Goal: Information Seeking & Learning: Learn about a topic

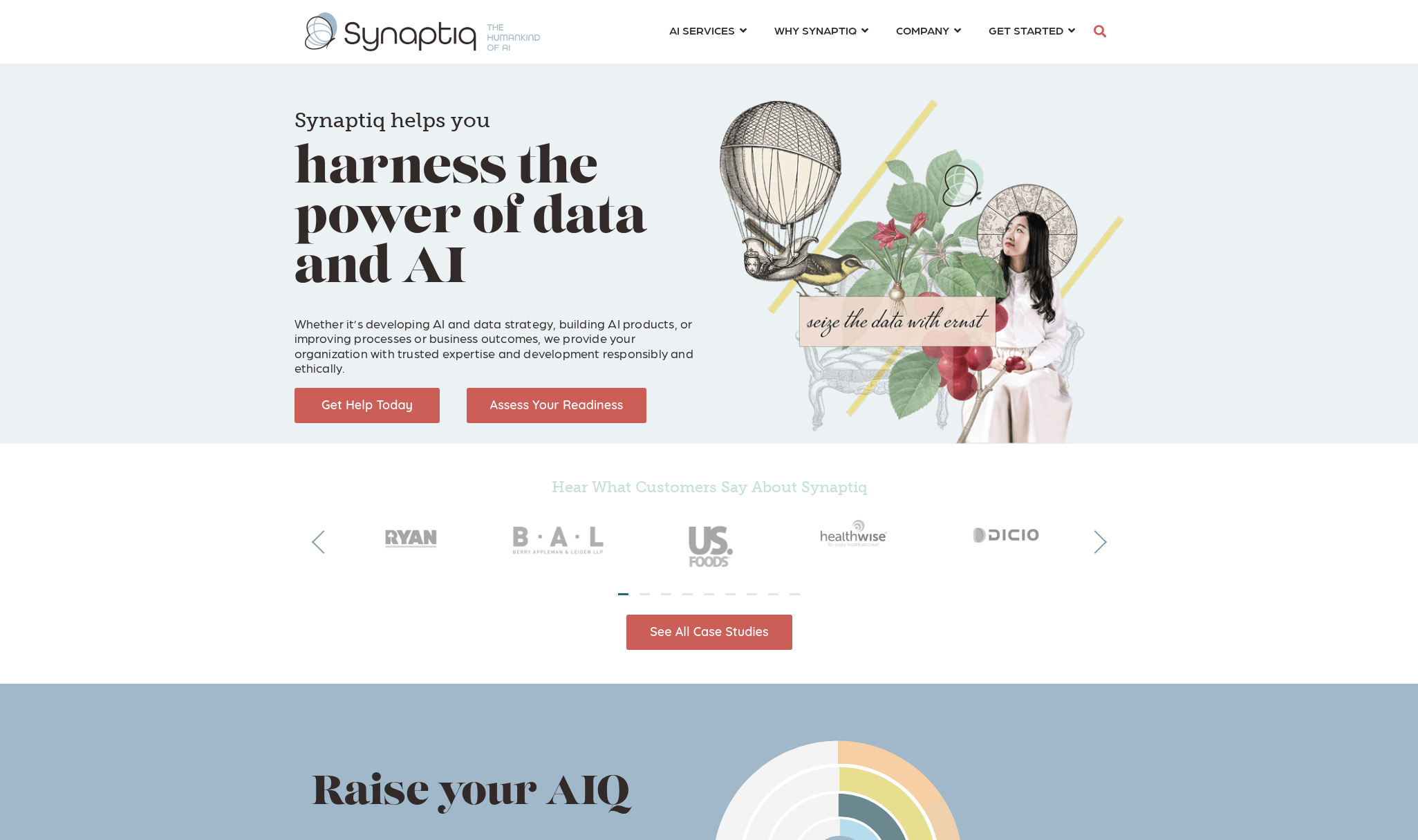
scroll to position [0, 6]
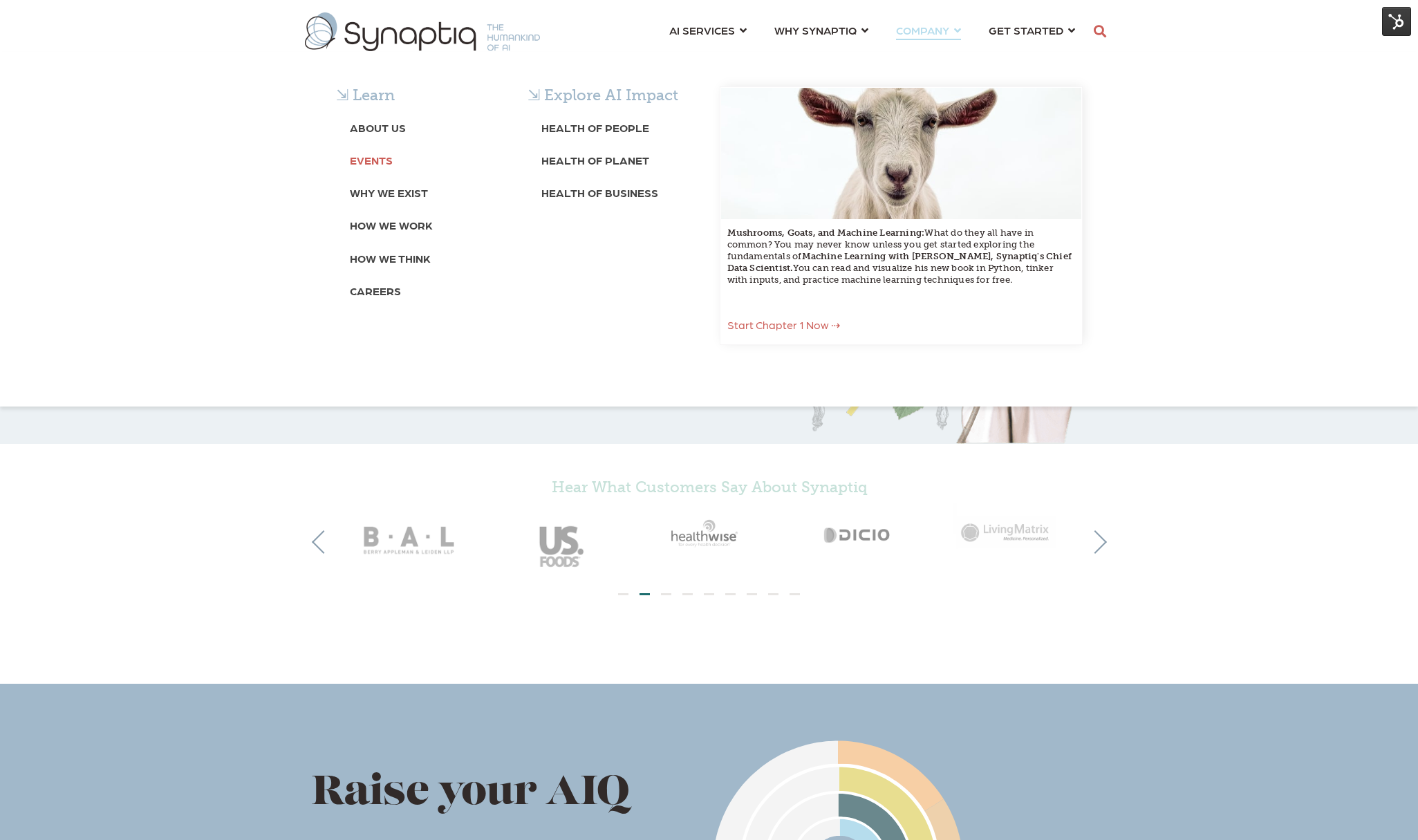
click at [375, 164] on b "Events" at bounding box center [371, 160] width 43 height 13
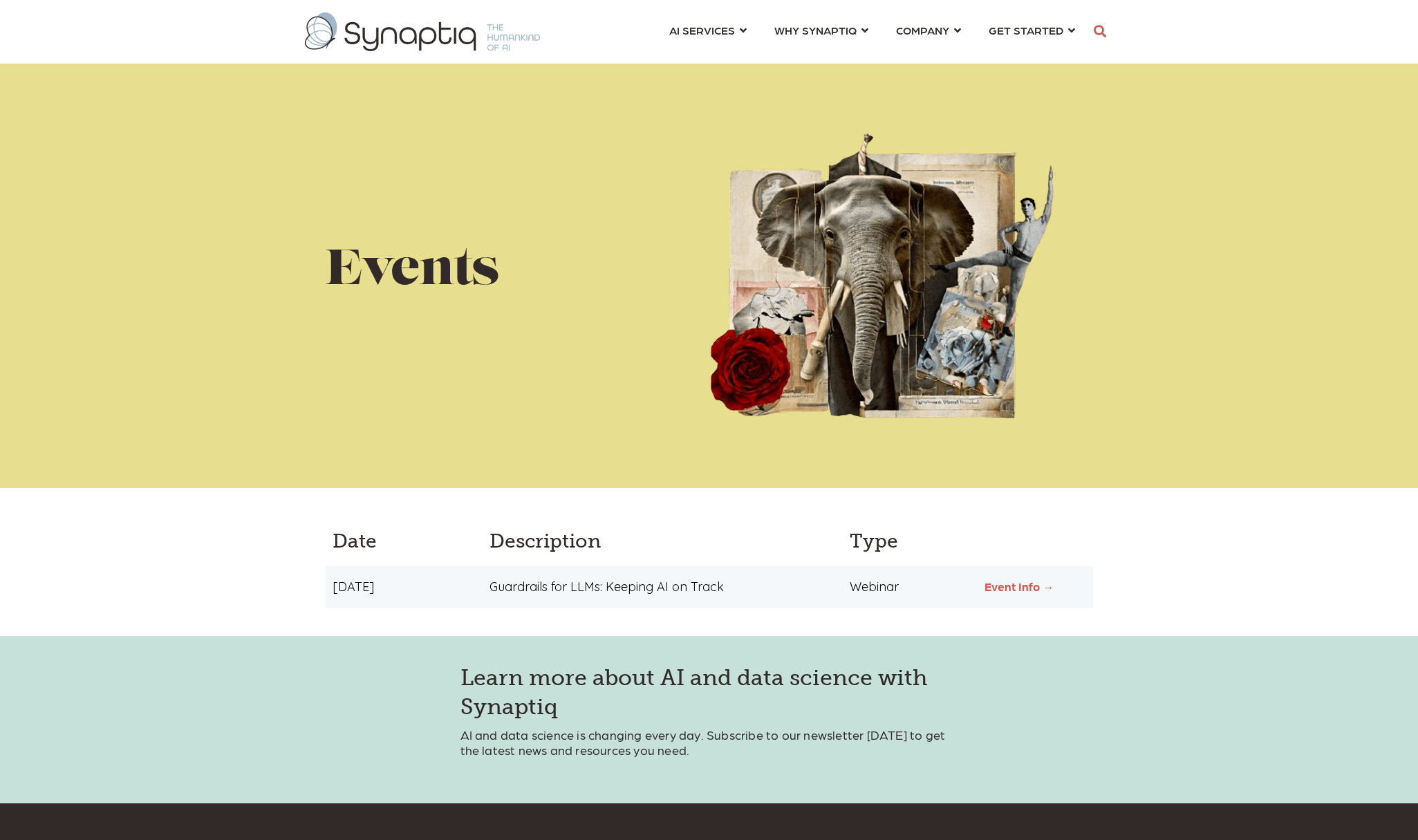
scroll to position [0, 6]
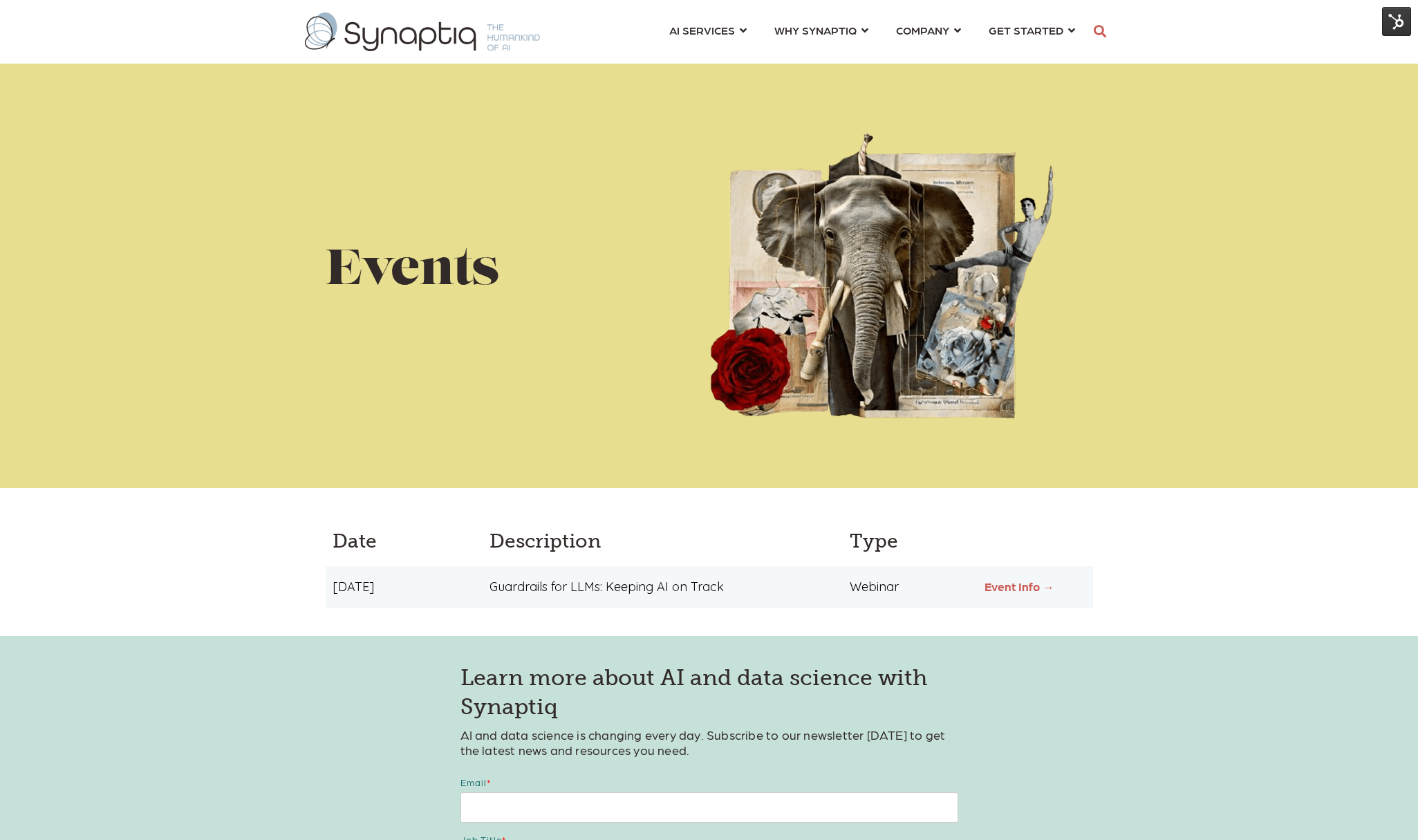
click at [1003, 581] on link "Event Info →" at bounding box center [1019, 586] width 70 height 14
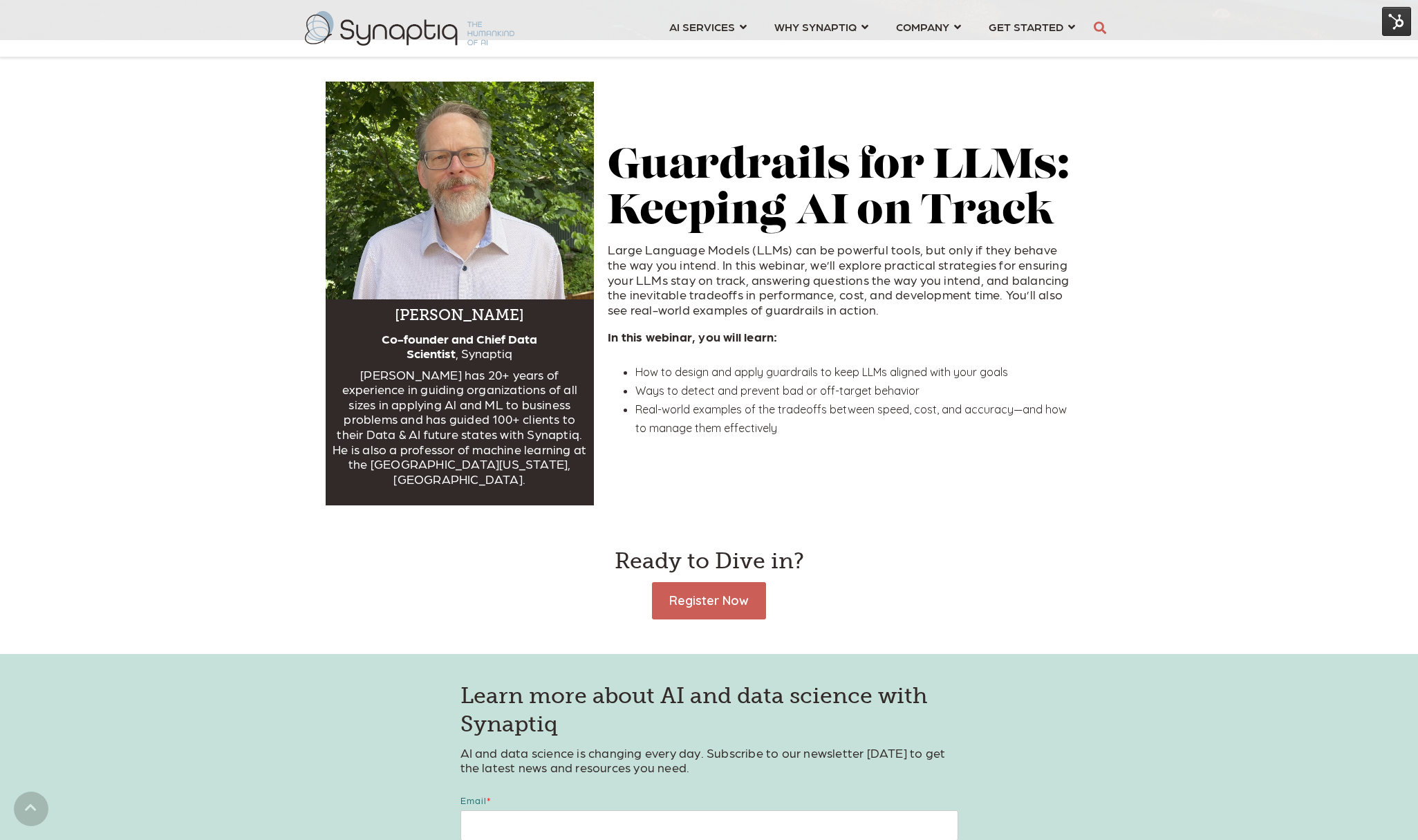
scroll to position [475, 0]
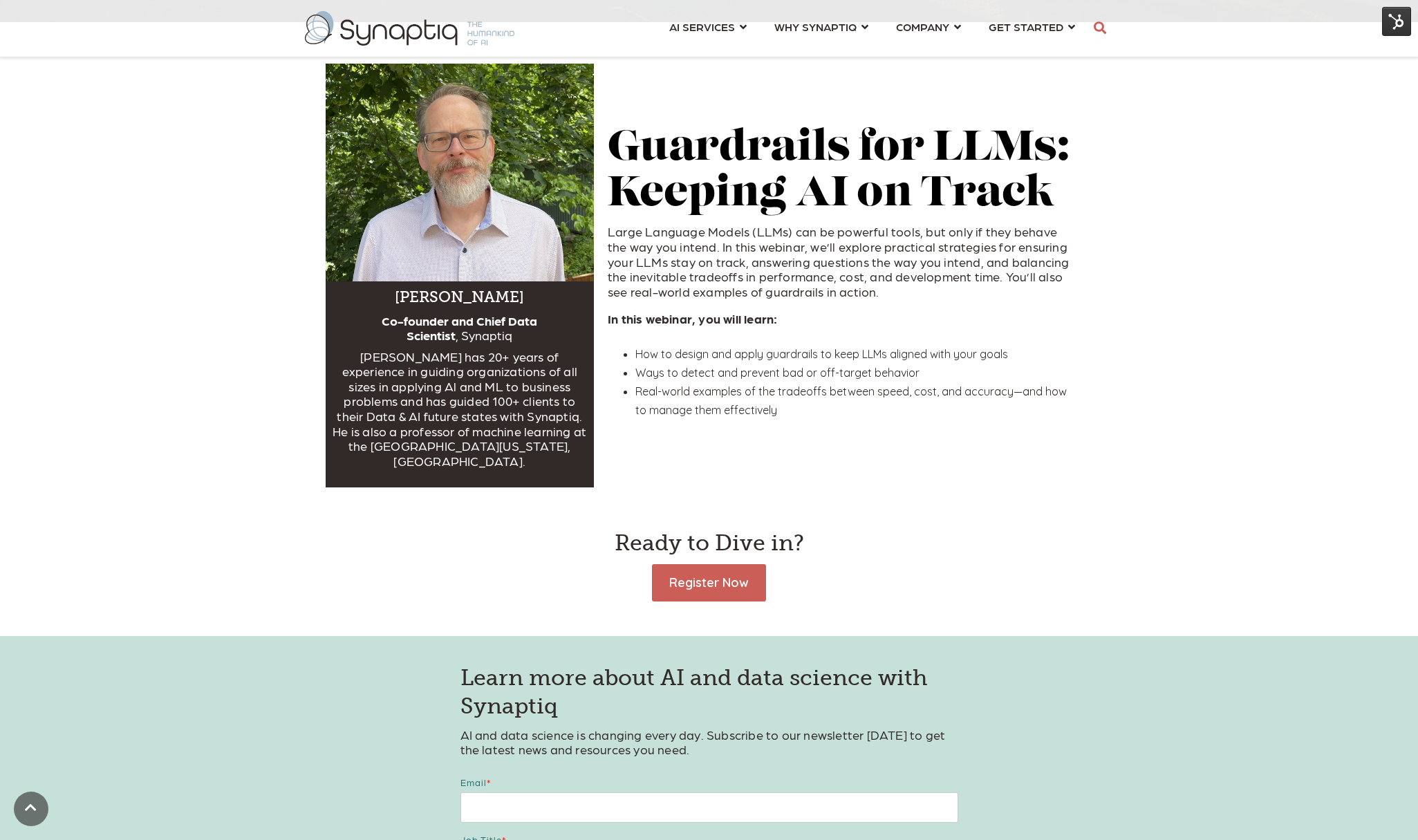
click at [384, 37] on img at bounding box center [409, 28] width 210 height 35
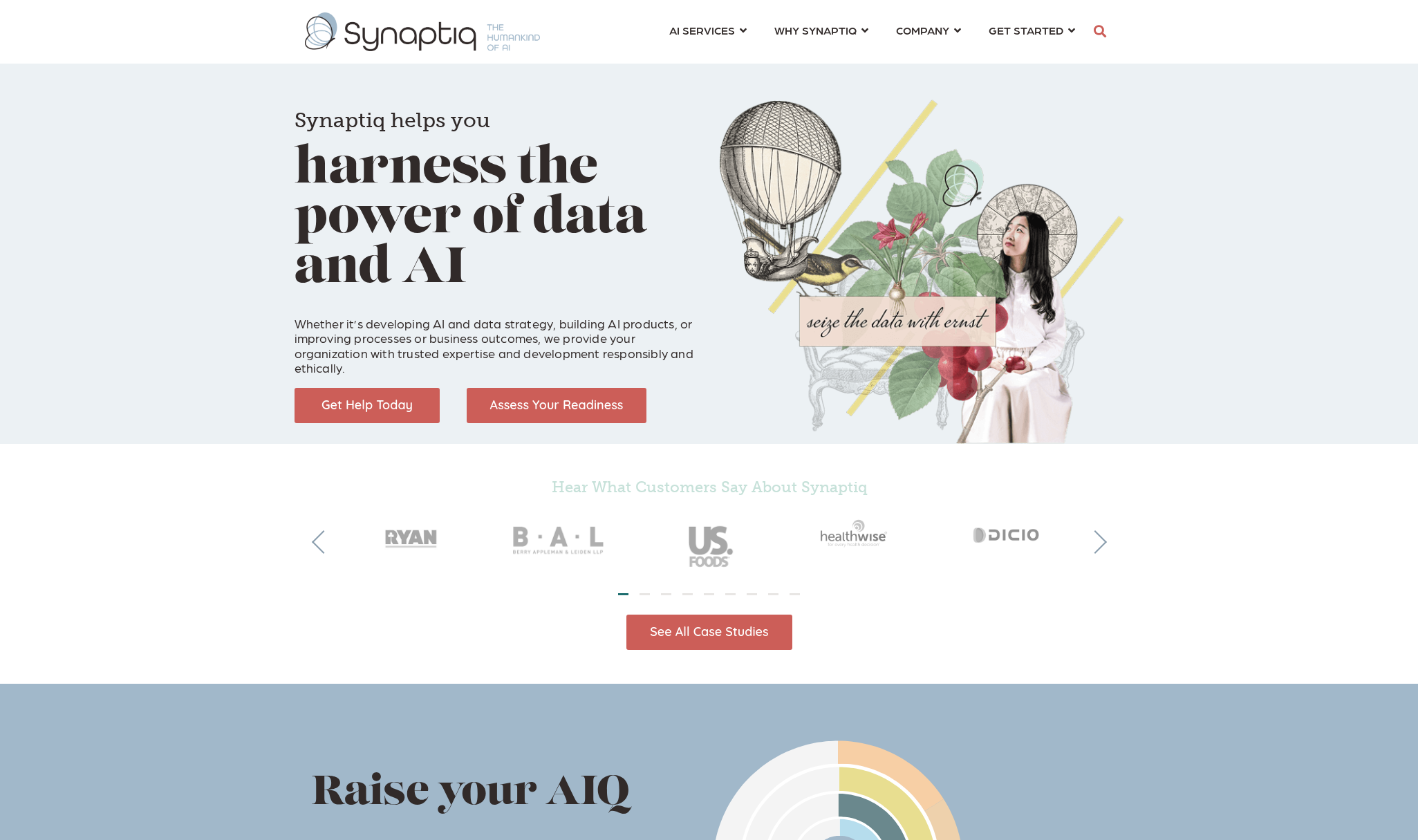
scroll to position [0, 6]
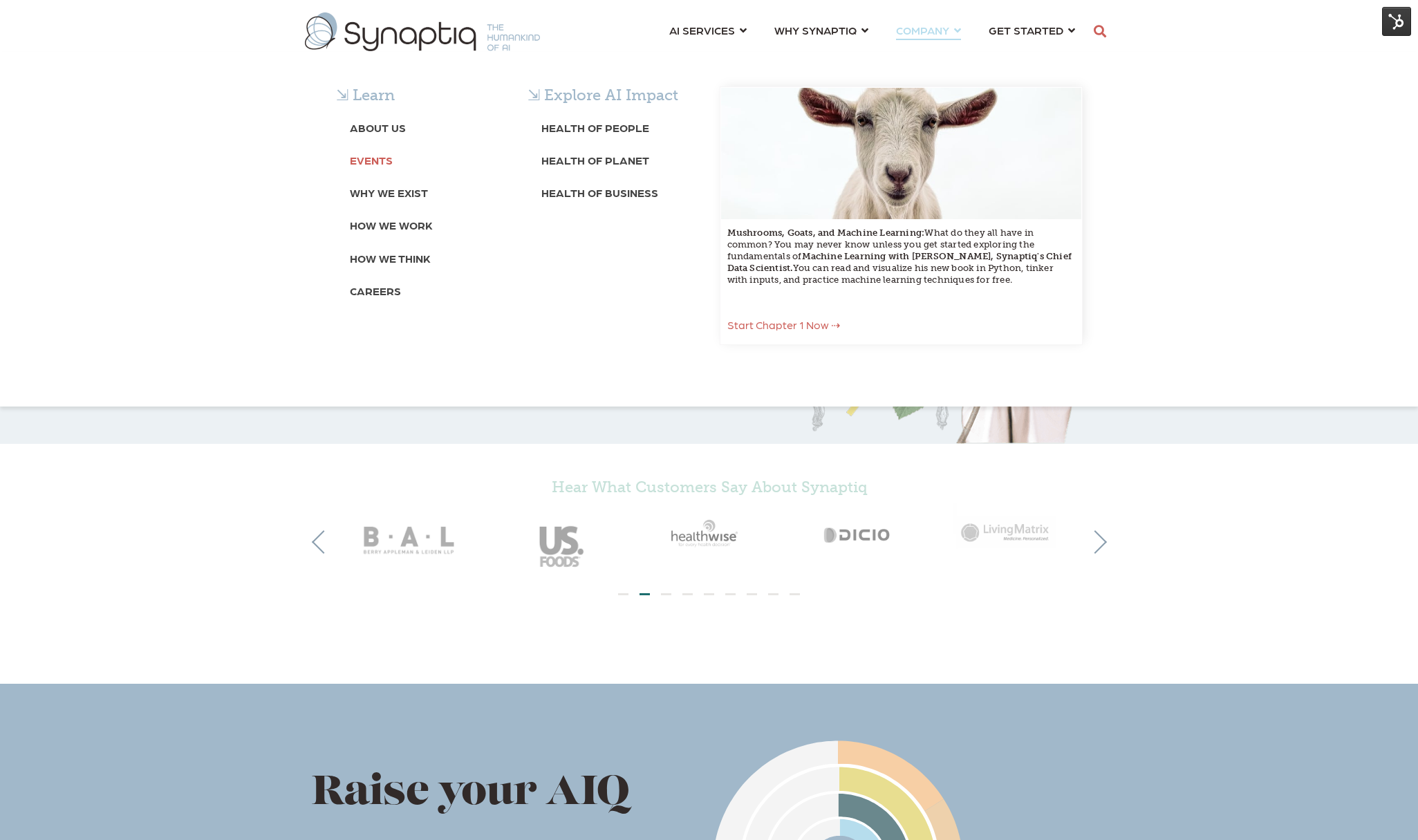
click at [381, 157] on b "Events" at bounding box center [371, 160] width 43 height 13
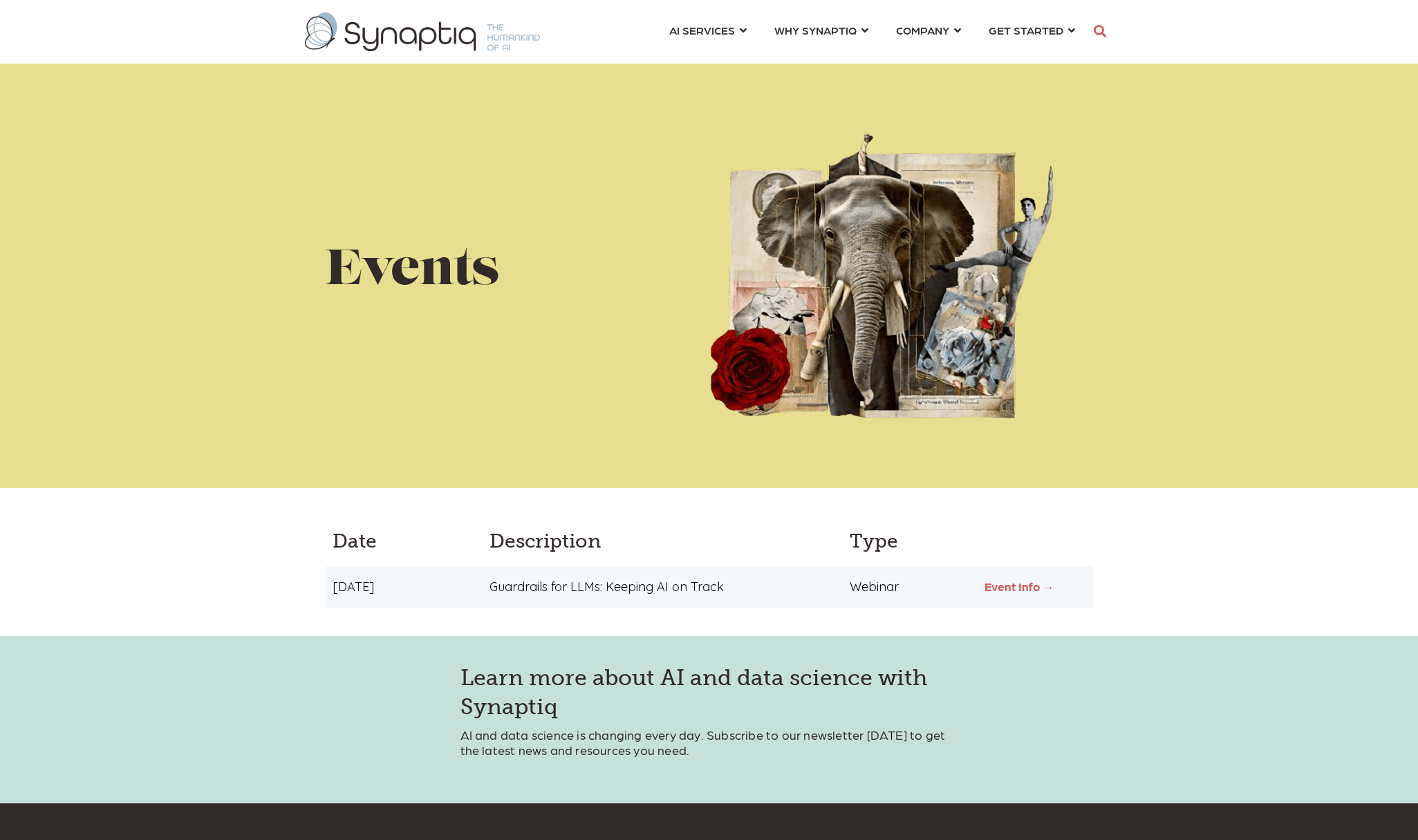
scroll to position [0, 6]
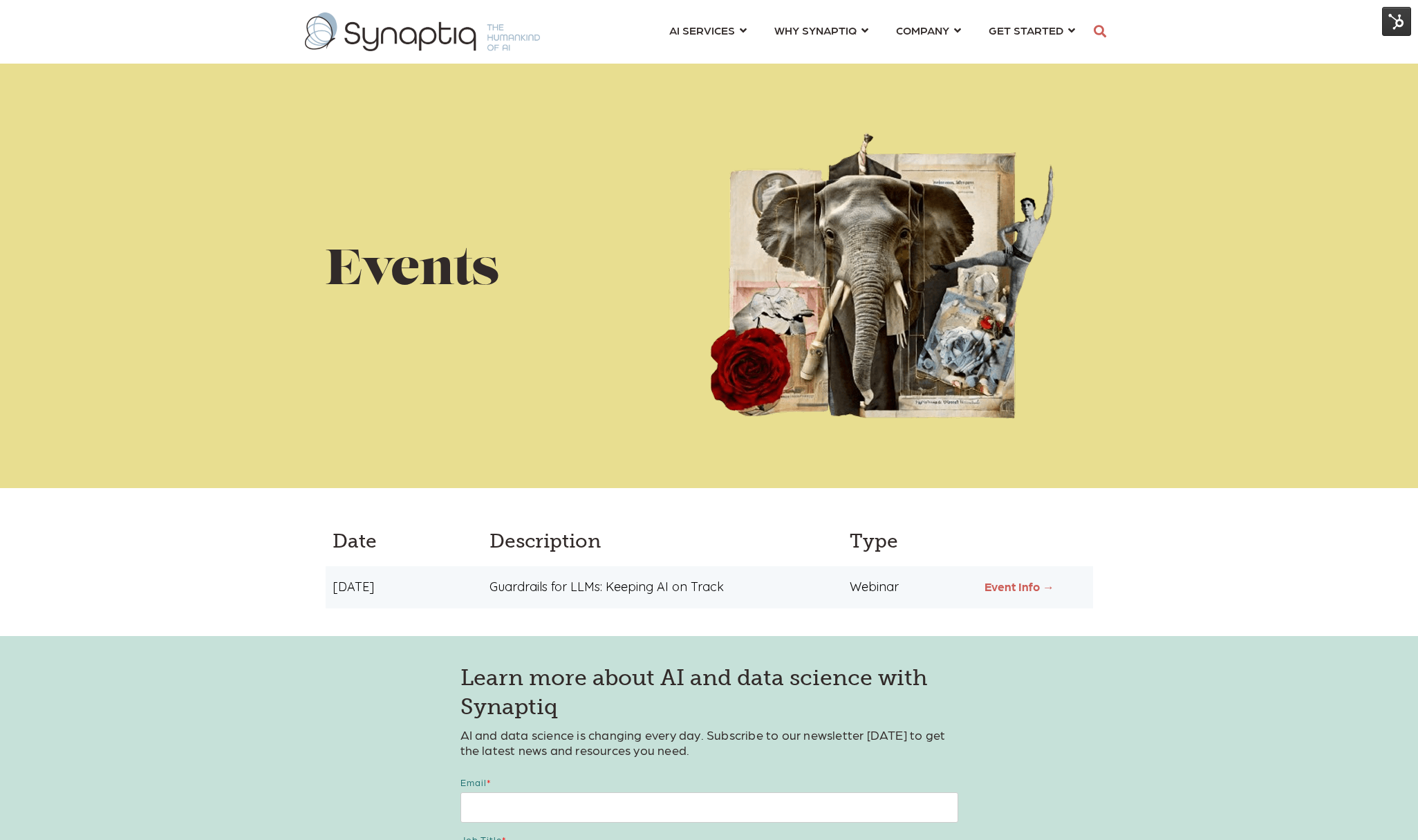
click at [604, 586] on div "Guardrails for LLMs: Keeping AI on Track" at bounding box center [659, 587] width 361 height 15
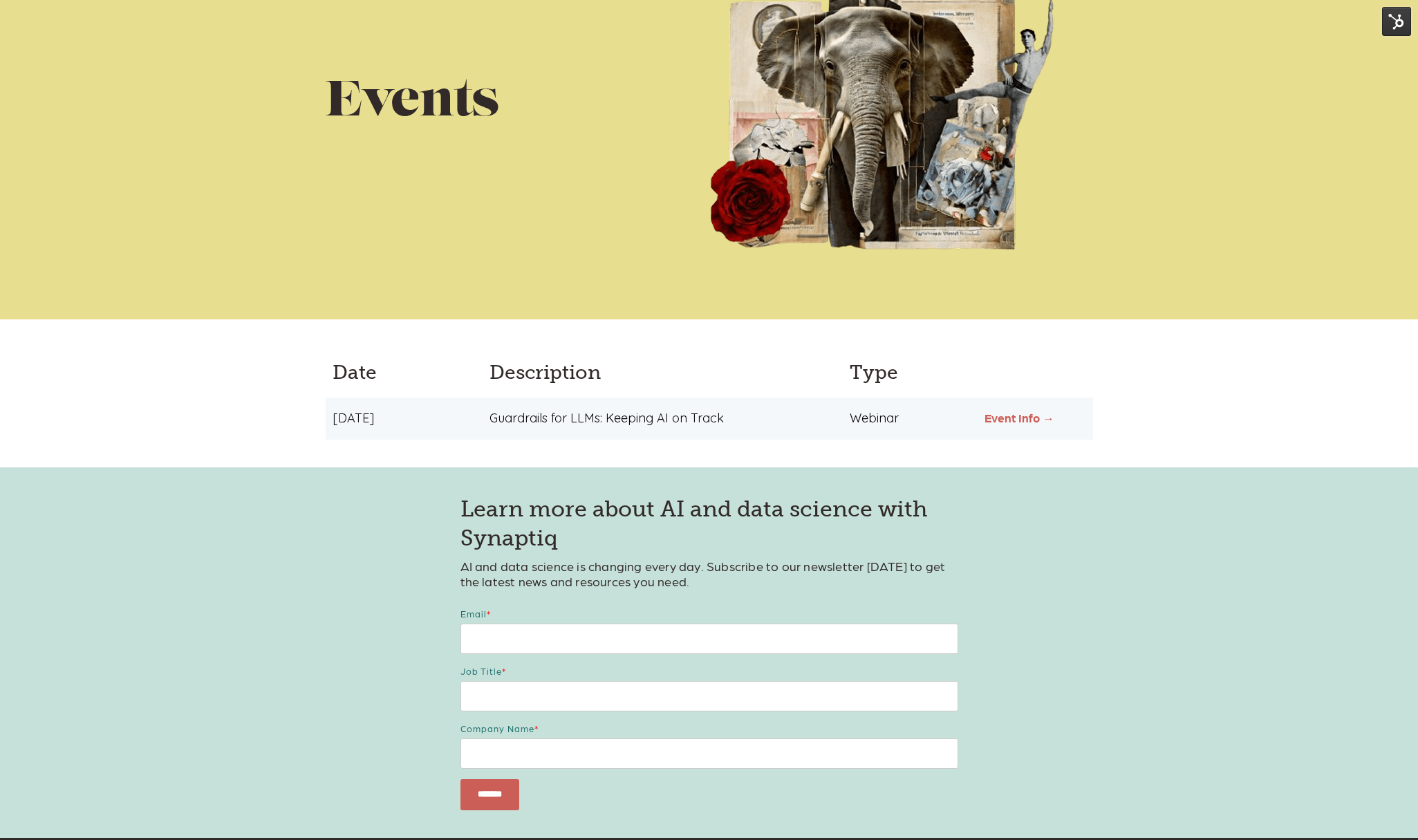
scroll to position [187, 0]
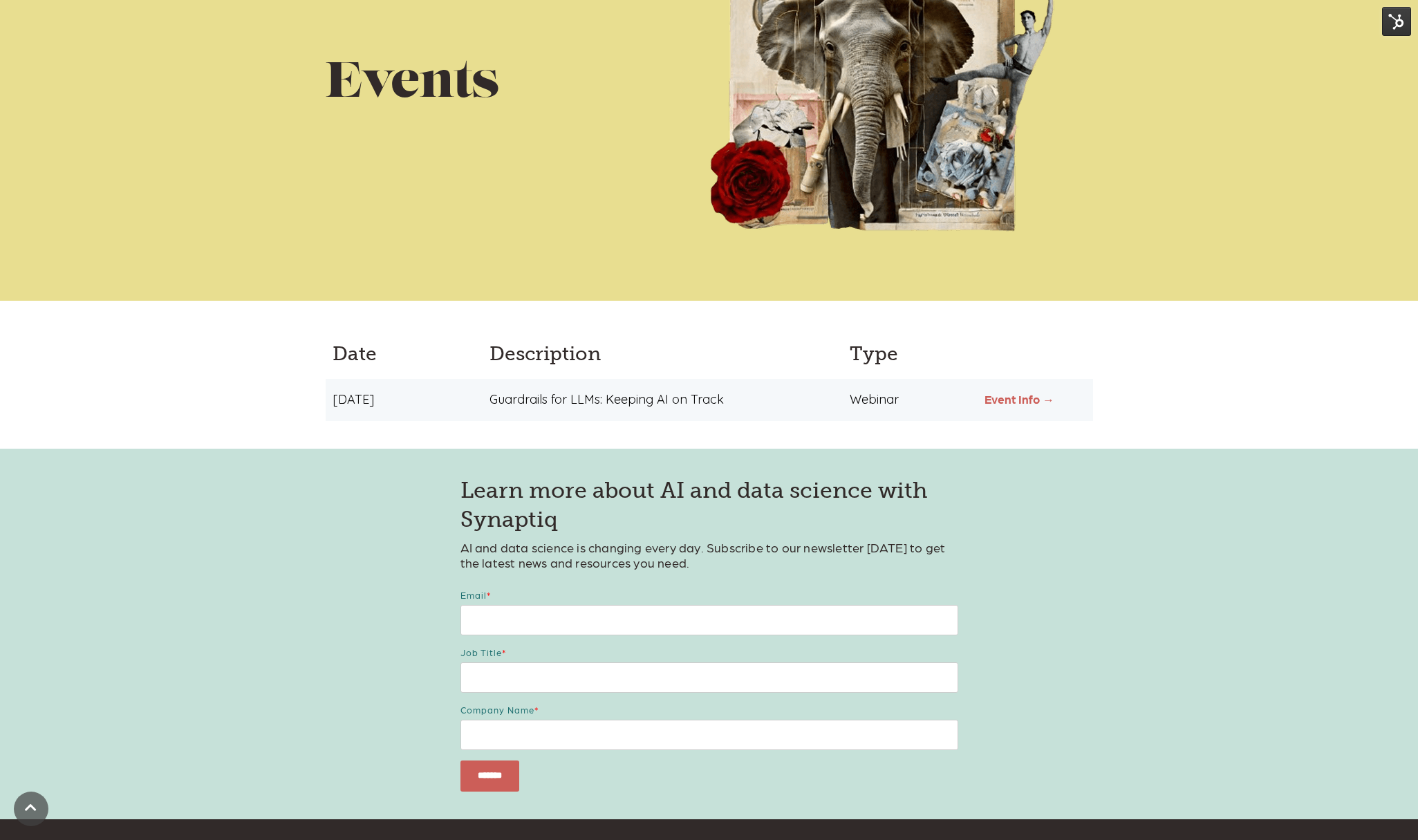
drag, startPoint x: 586, startPoint y: 391, endPoint x: 1007, endPoint y: 393, distance: 421.0
click at [587, 392] on div "Guardrails for LLMs: Keeping AI on Track" at bounding box center [659, 400] width 361 height 15
click at [1039, 402] on link "Event Info →" at bounding box center [1019, 398] width 70 height 14
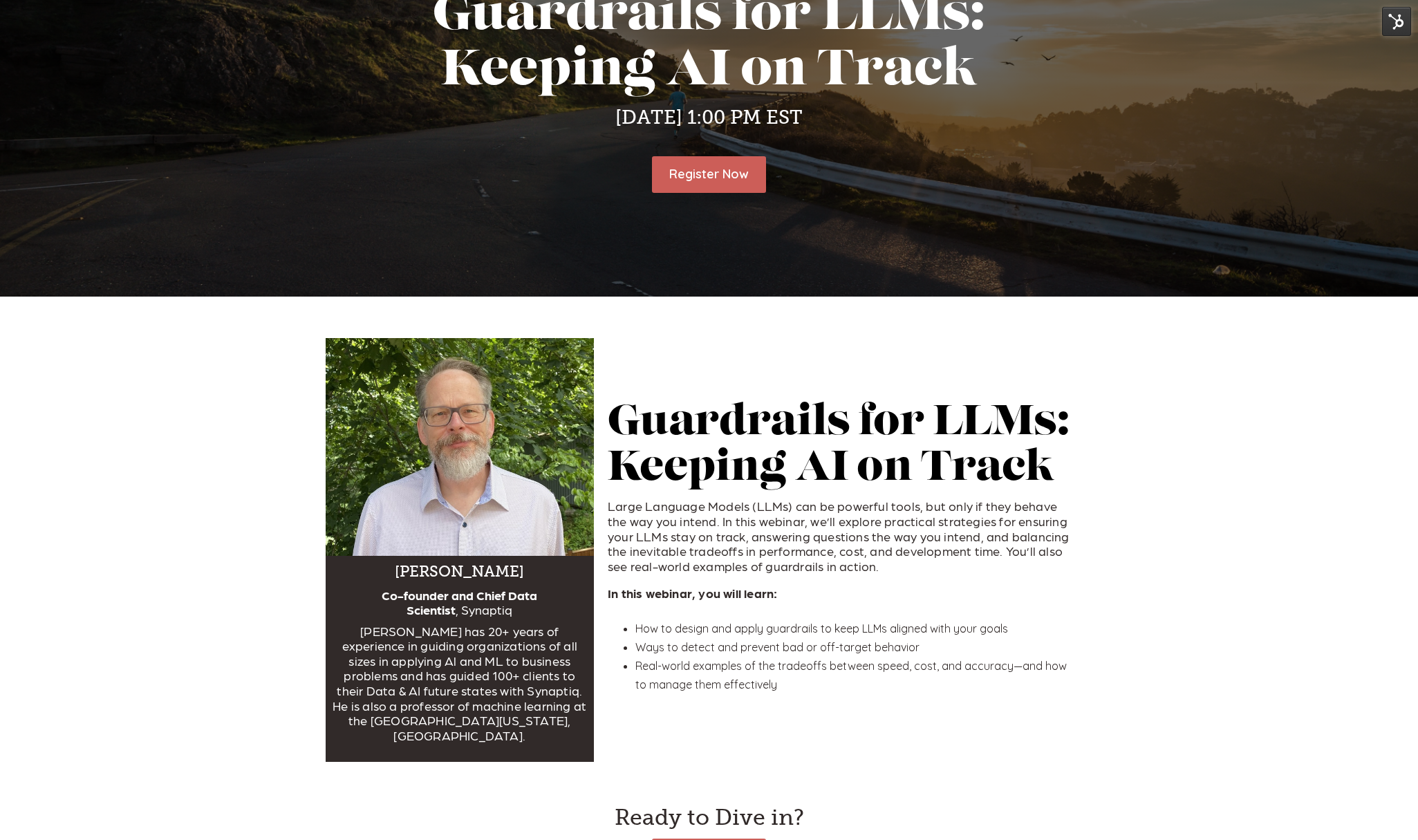
scroll to position [202, 0]
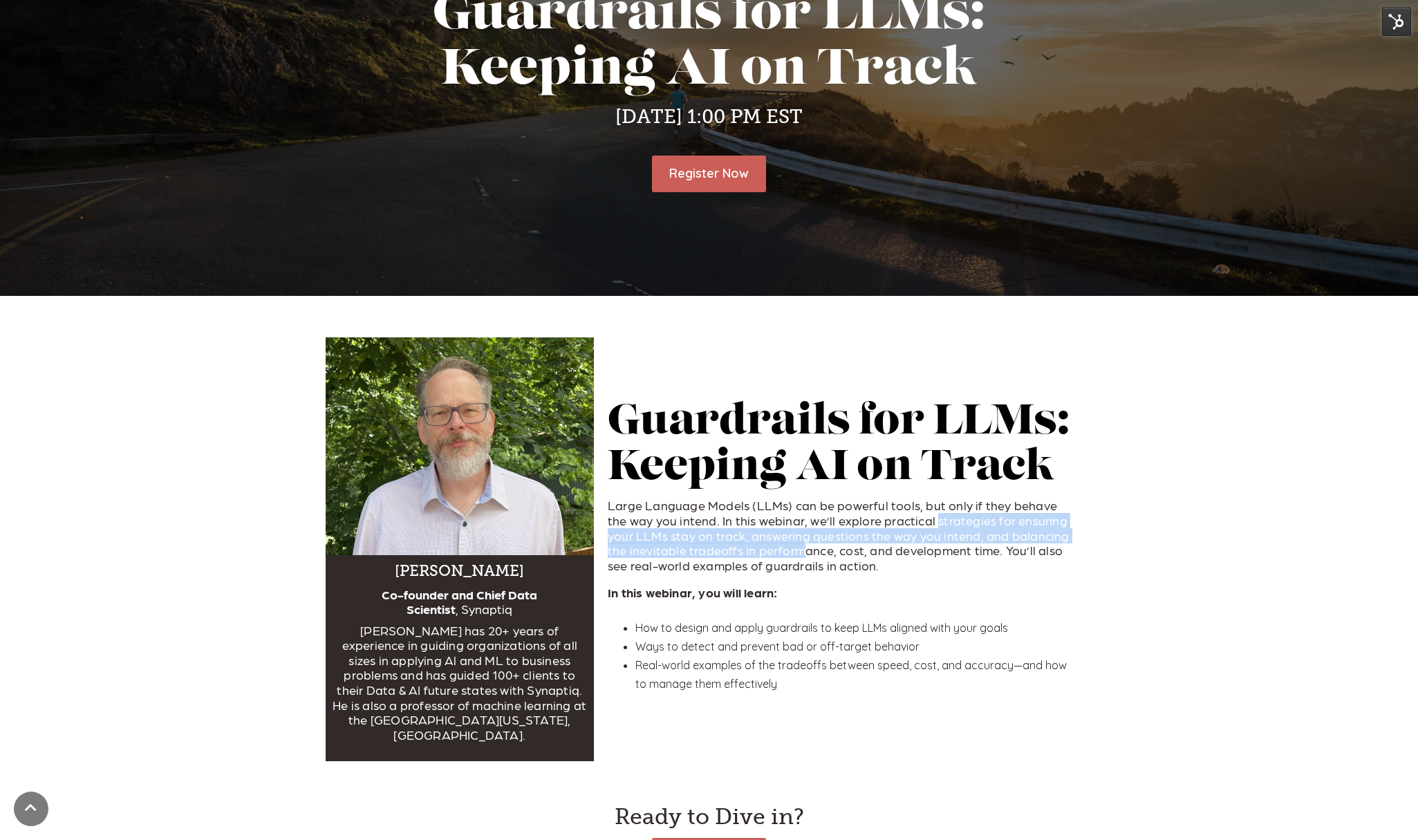
drag, startPoint x: 911, startPoint y: 514, endPoint x: 776, endPoint y: 536, distance: 136.8
click at [776, 536] on span "Large Language Models (LLMs) can be powerful tools, but only if they behave the…" at bounding box center [839, 534] width 462 height 74
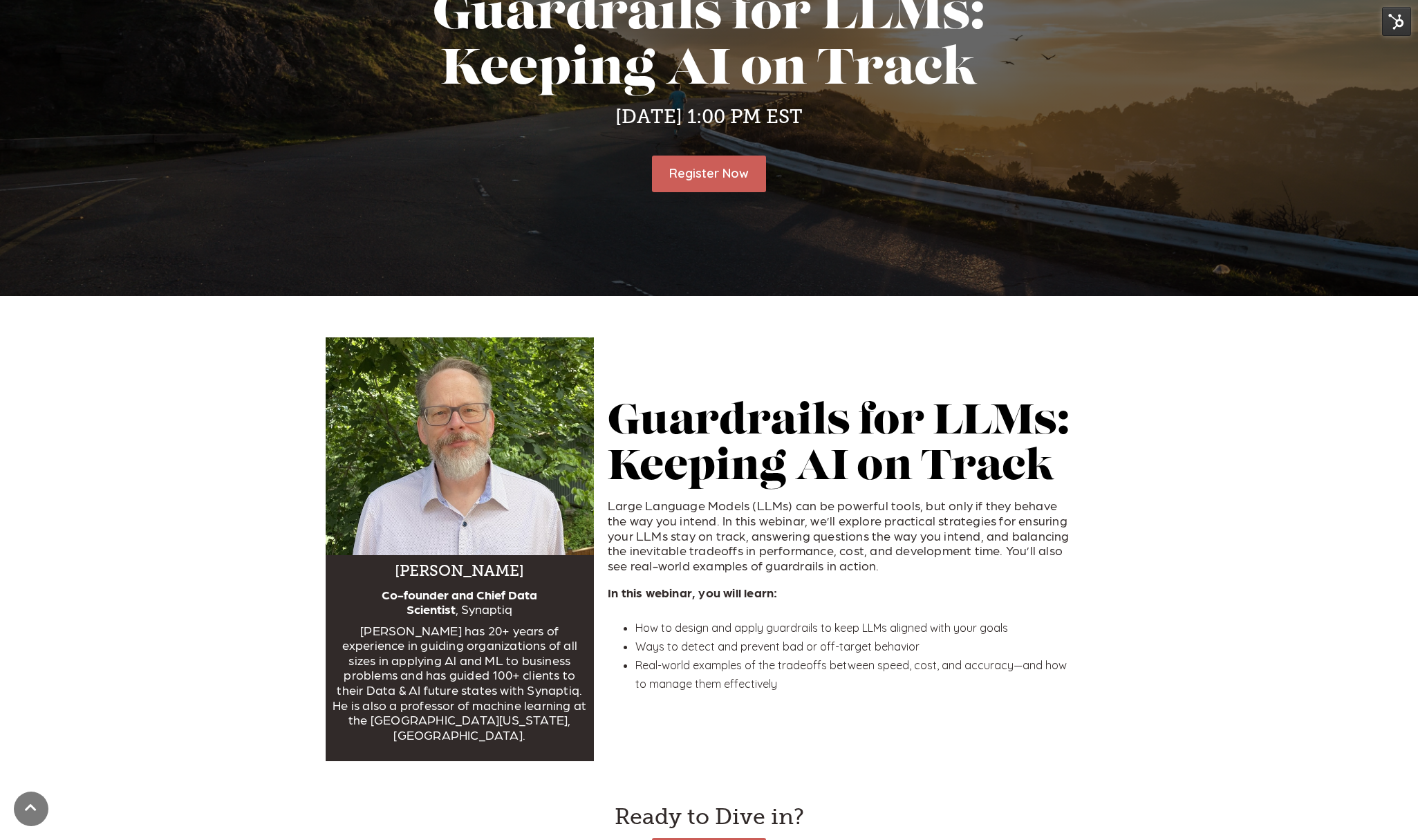
click at [815, 543] on span "Large Language Models (LLMs) can be powerful tools, but only if they behave the…" at bounding box center [839, 534] width 462 height 74
click at [764, 621] on span "How to design and apply guardrails to keep LLMs aligned with your goals" at bounding box center [821, 628] width 373 height 14
copy ul "How to design and apply guardrails to keep LLMs aligned with your goals"
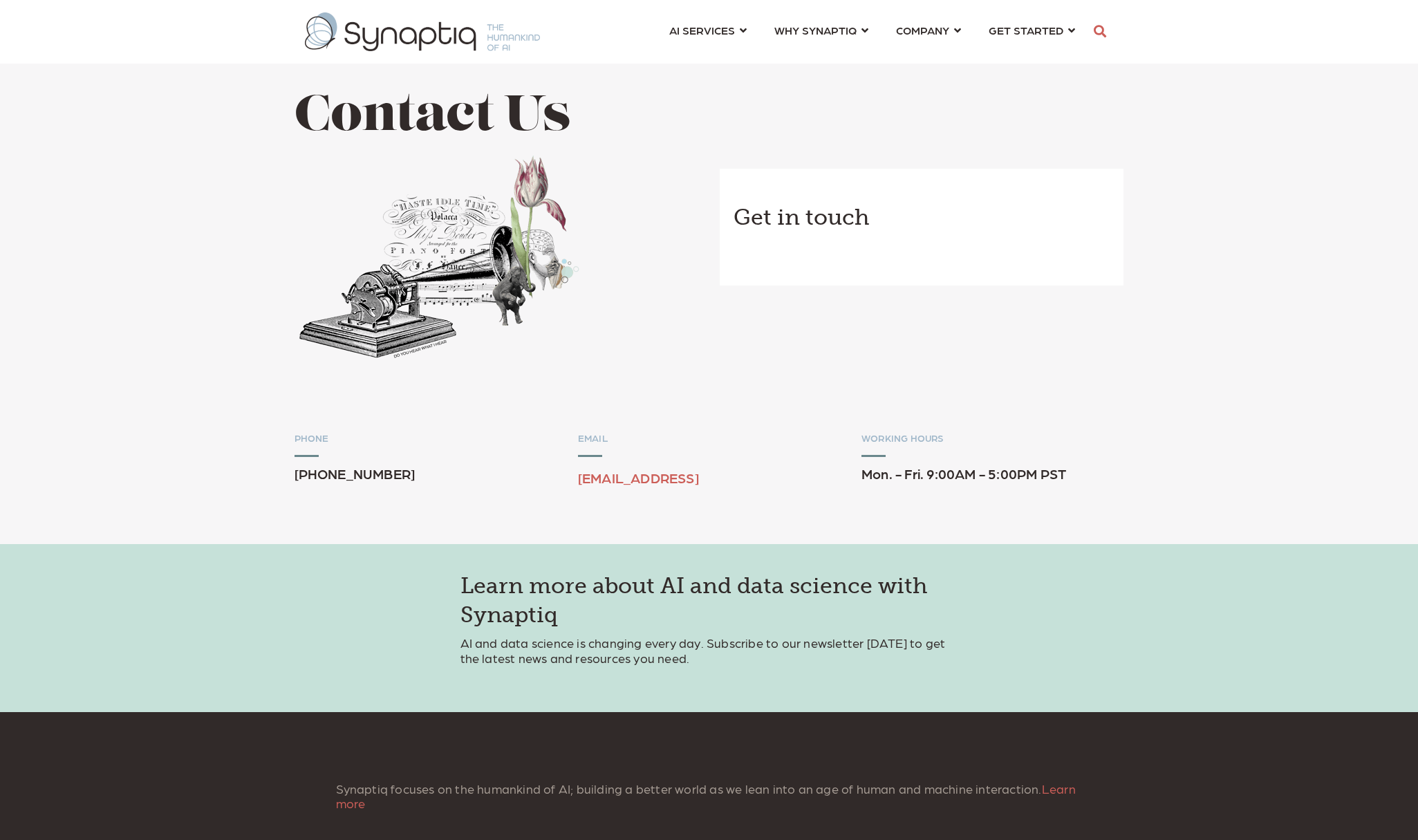
scroll to position [0, 6]
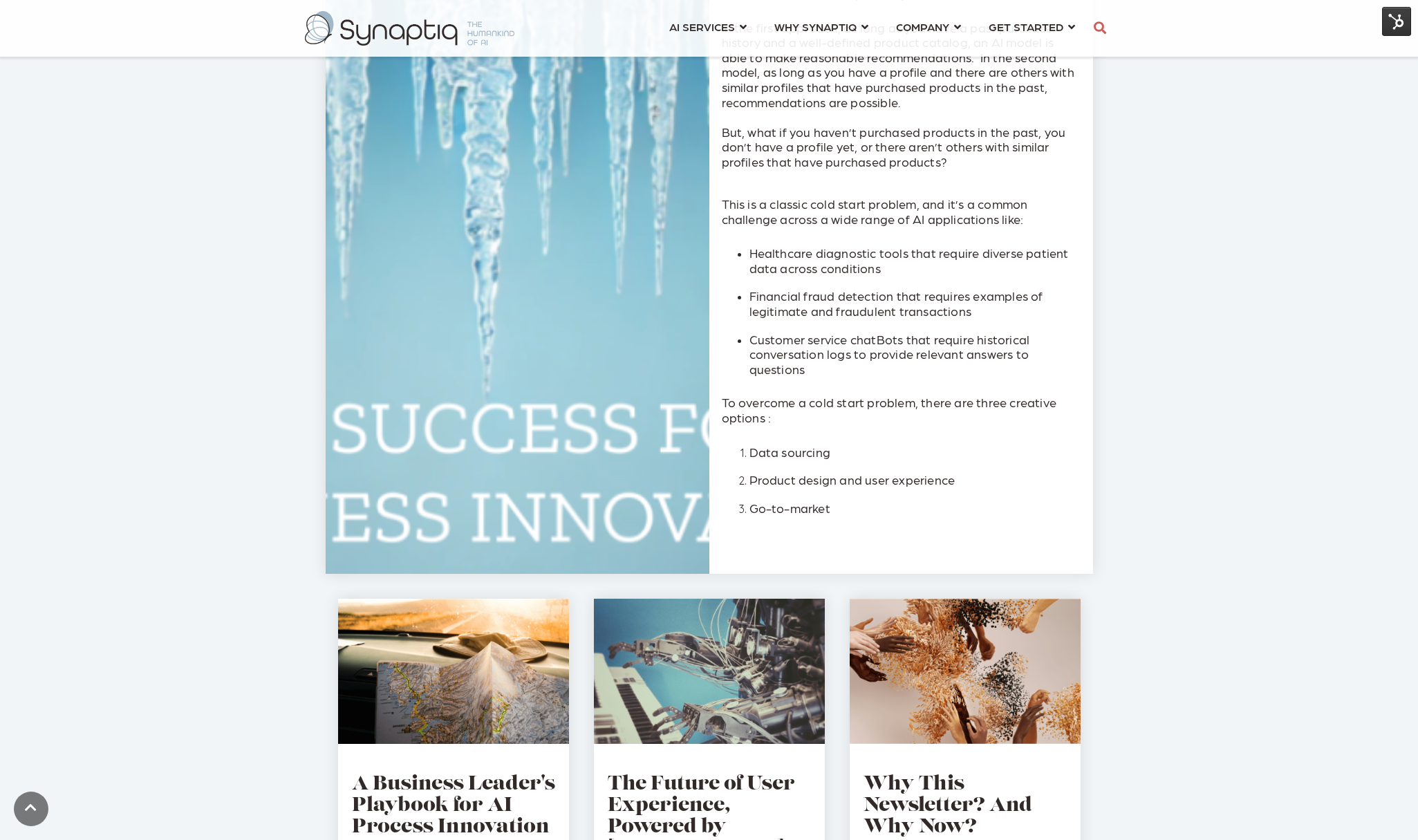
scroll to position [21, 0]
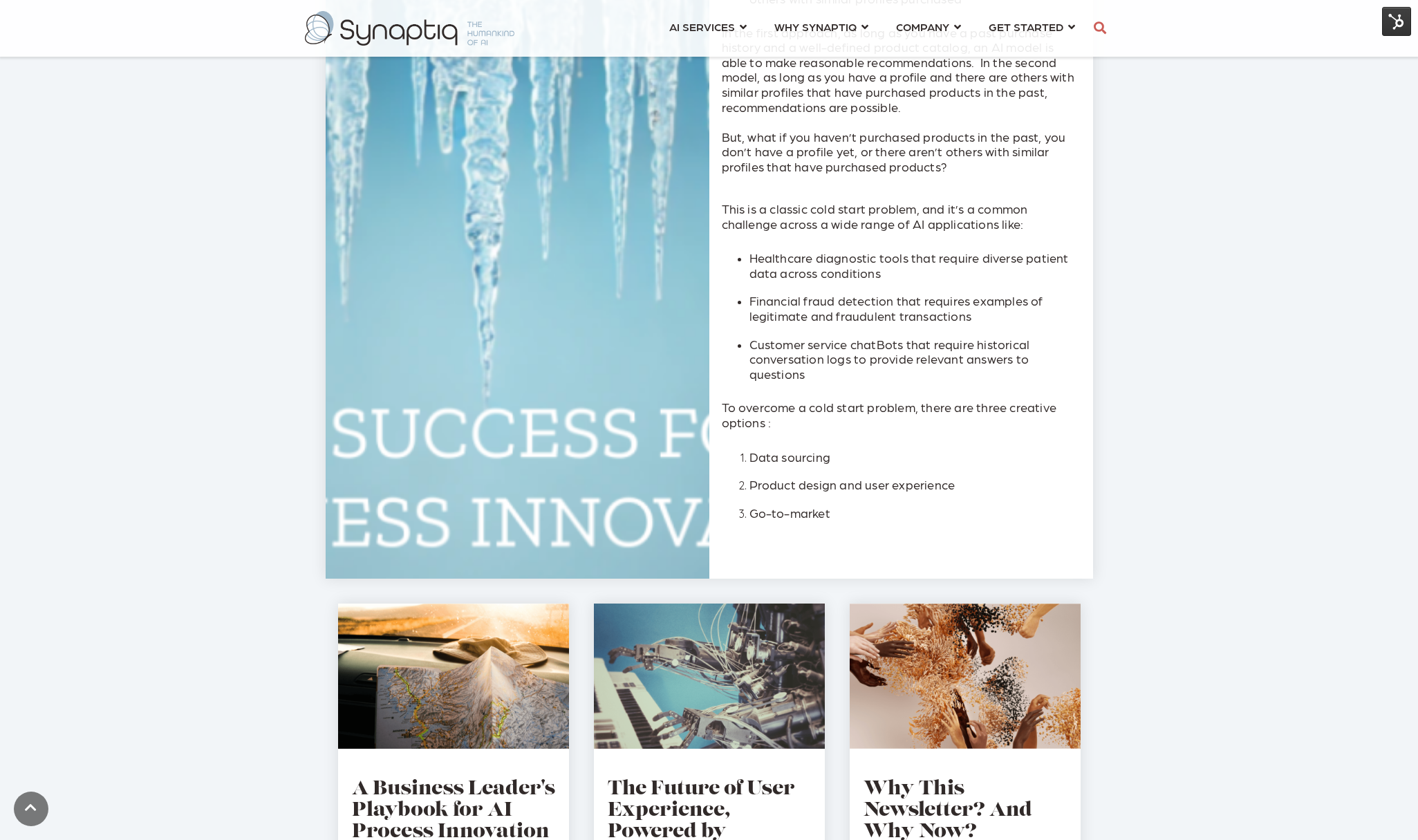
scroll to position [1163, 0]
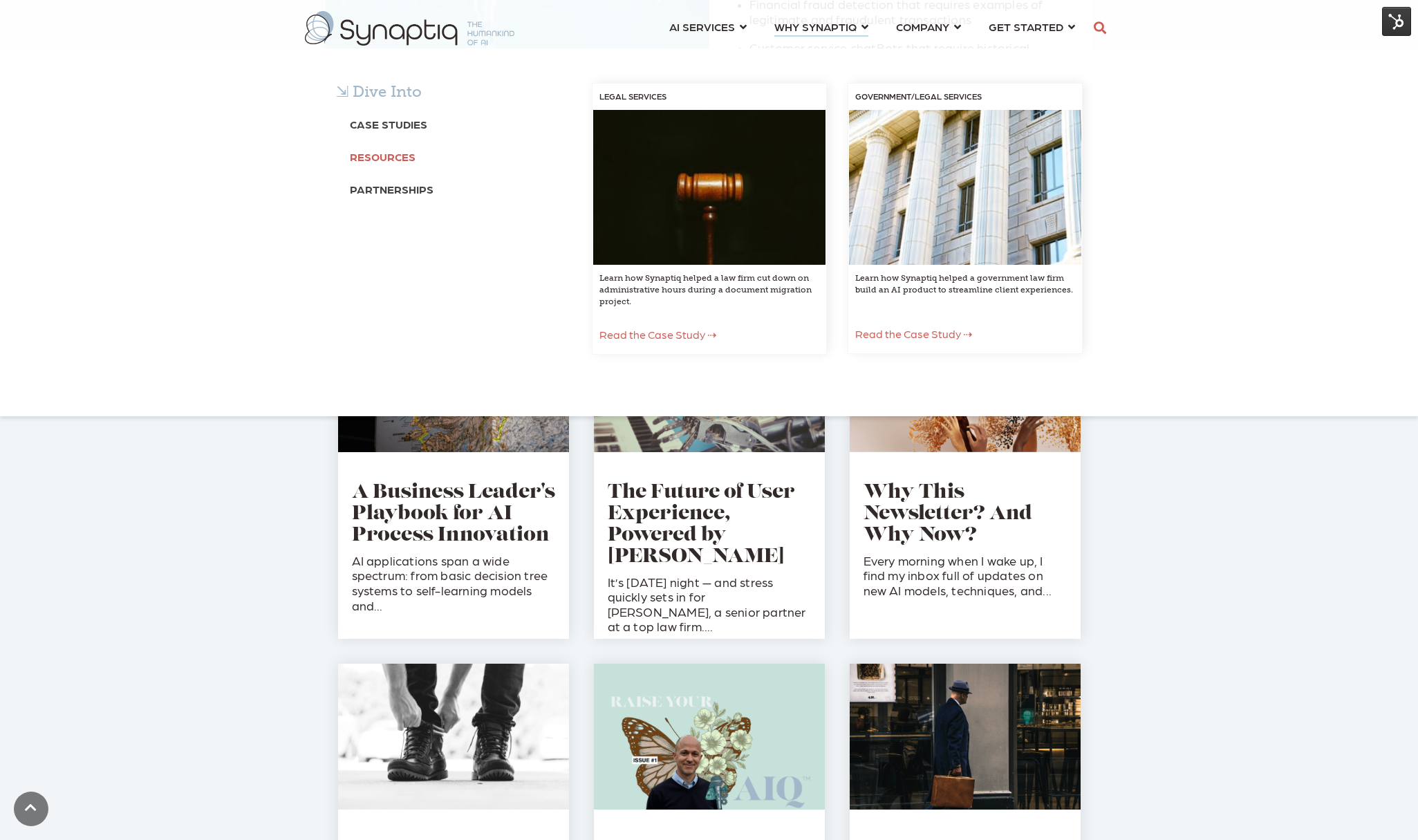
click at [358, 153] on b "Resources" at bounding box center [382, 157] width 65 height 13
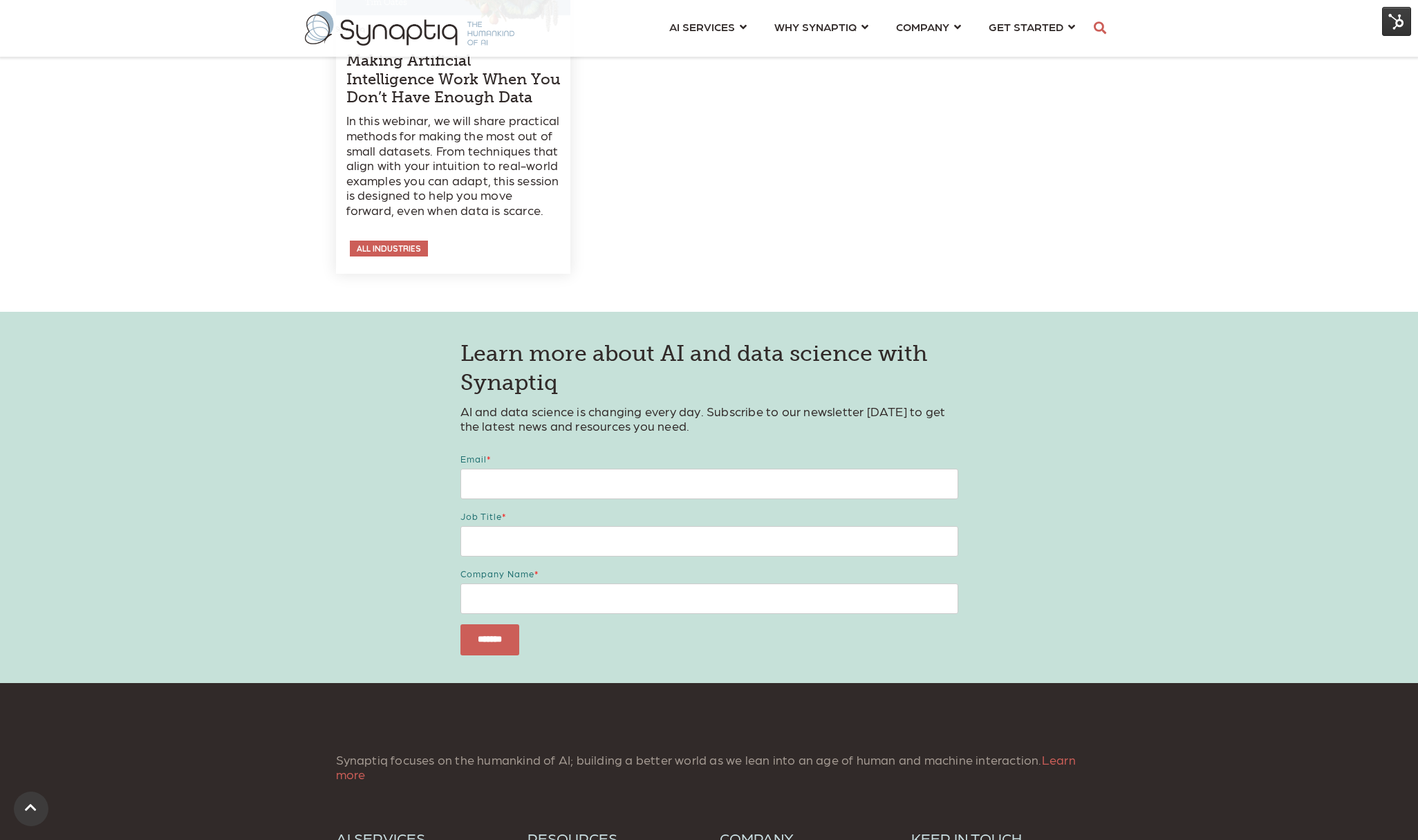
scroll to position [7007, 0]
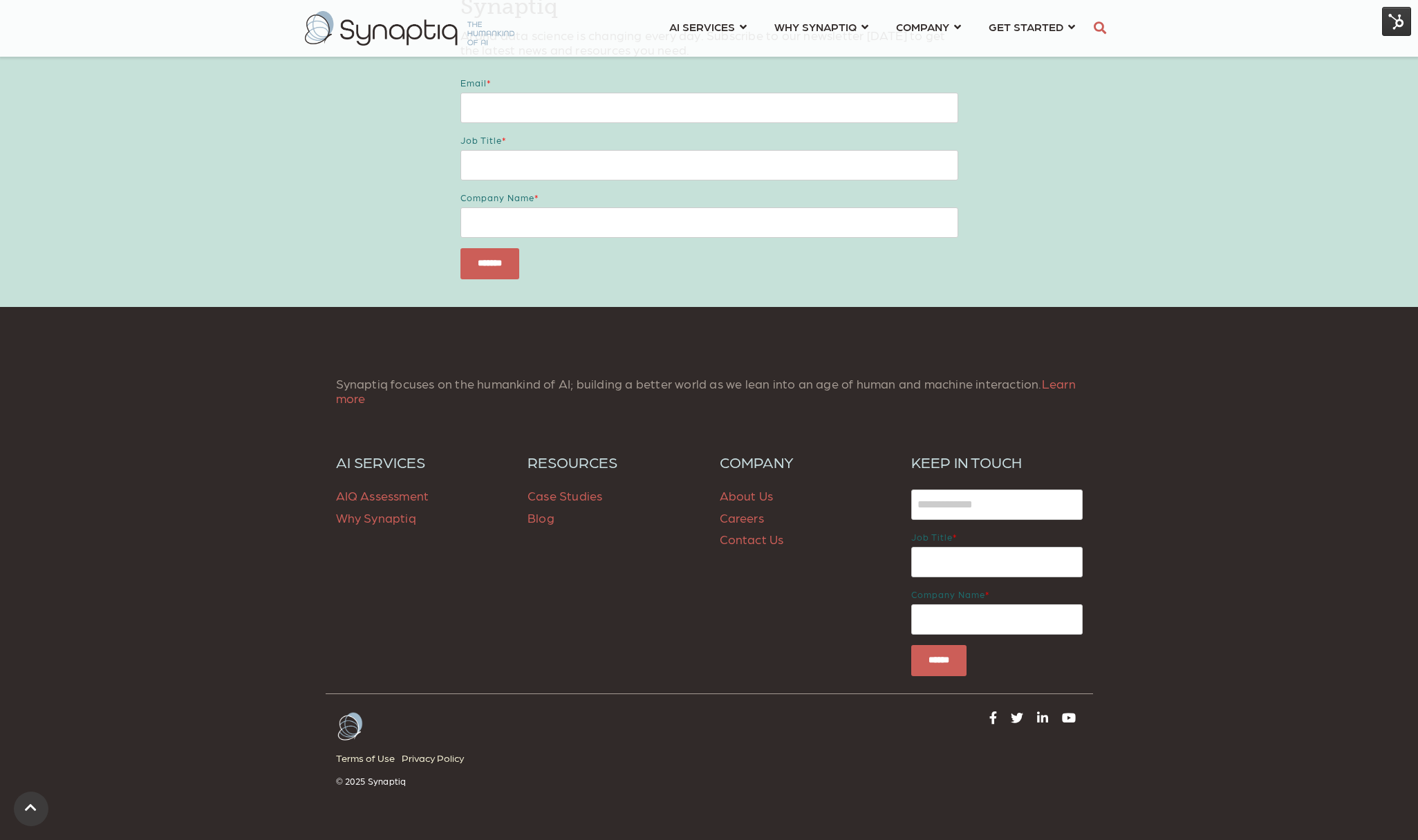
click at [551, 510] on span "Blog" at bounding box center [541, 517] width 27 height 15
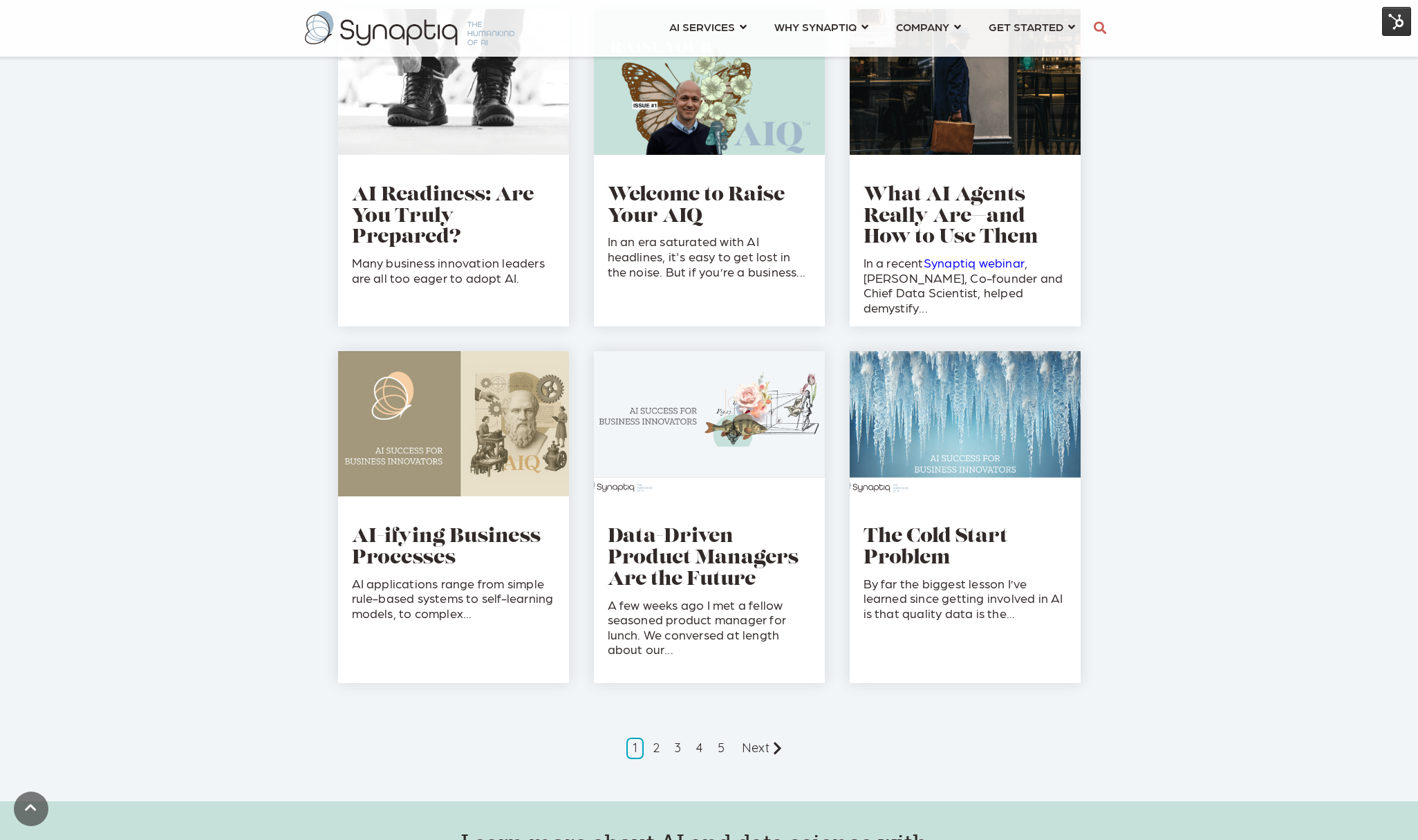
scroll to position [2060, 0]
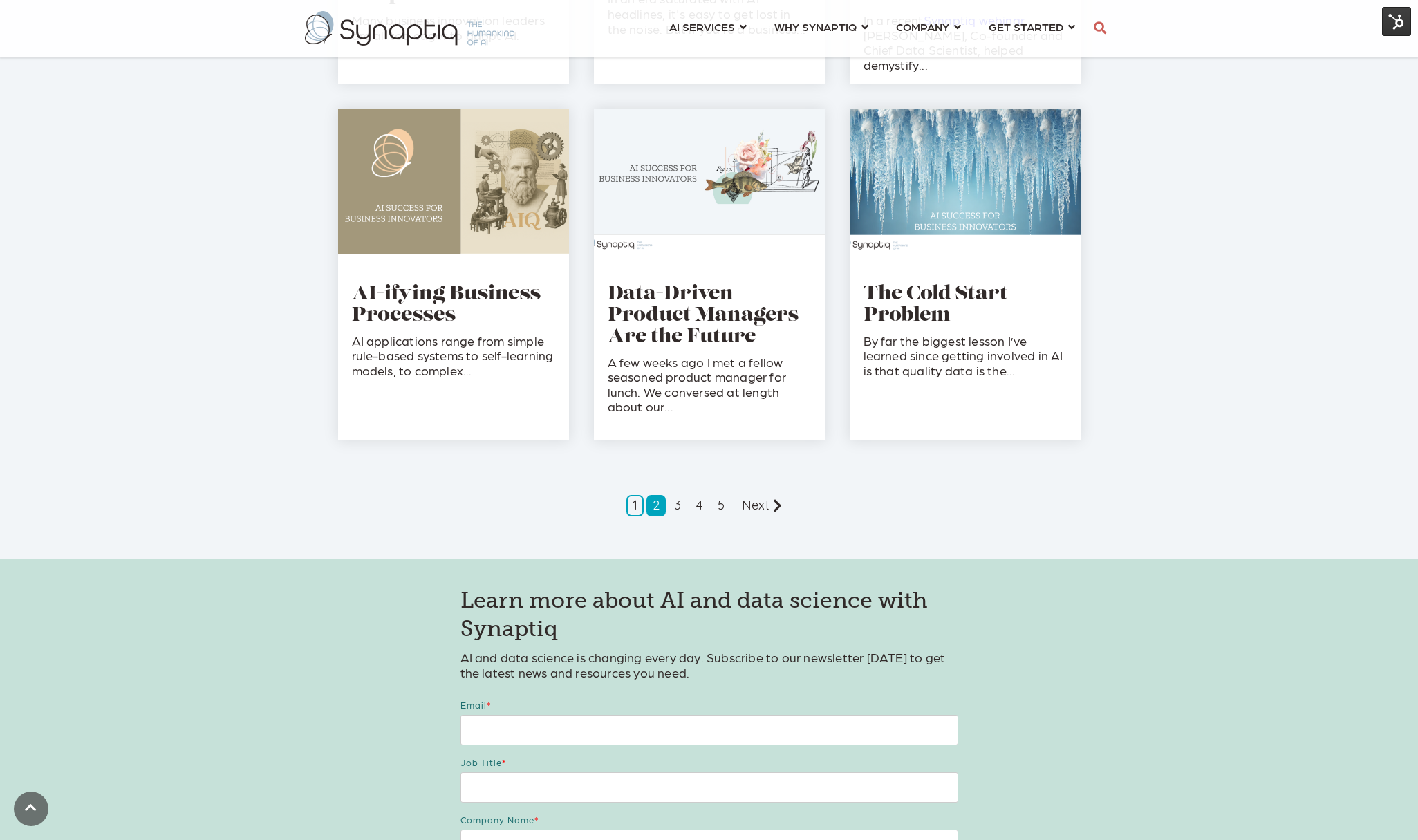
click at [656, 504] on link "2" at bounding box center [656, 505] width 19 height 21
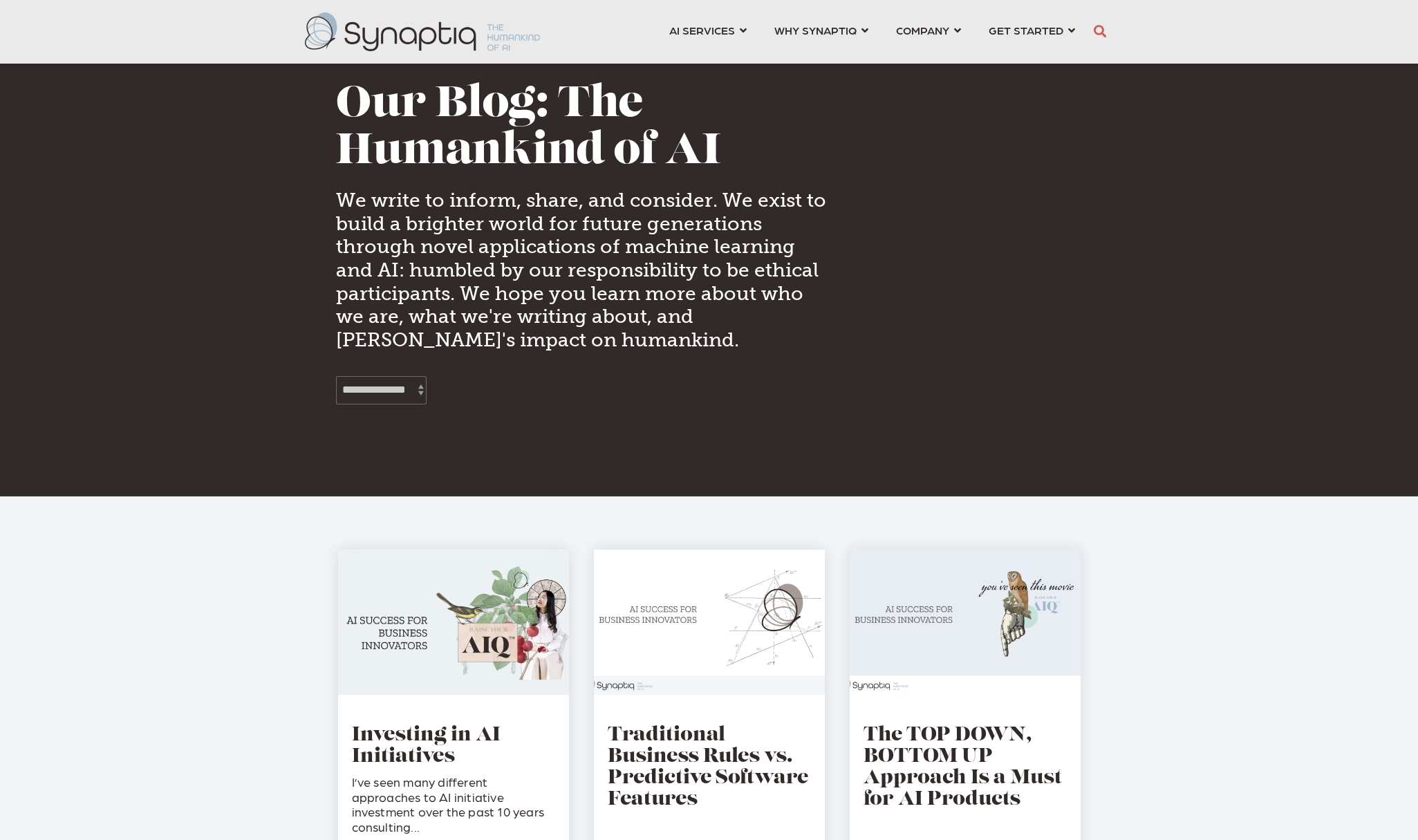
scroll to position [0, 6]
